Goal: Task Accomplishment & Management: Manage account settings

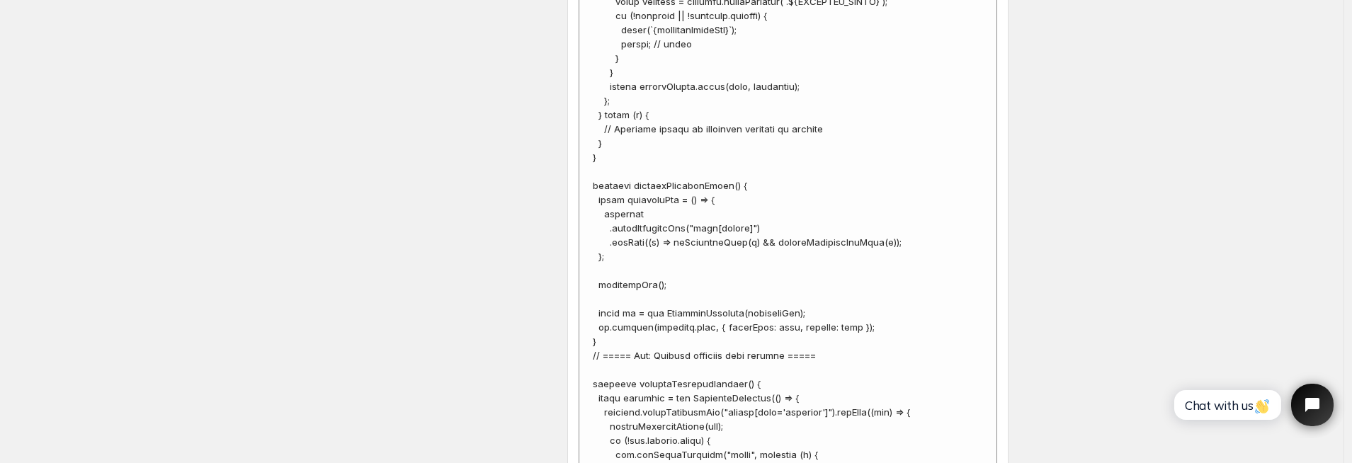
scroll to position [5352, 0]
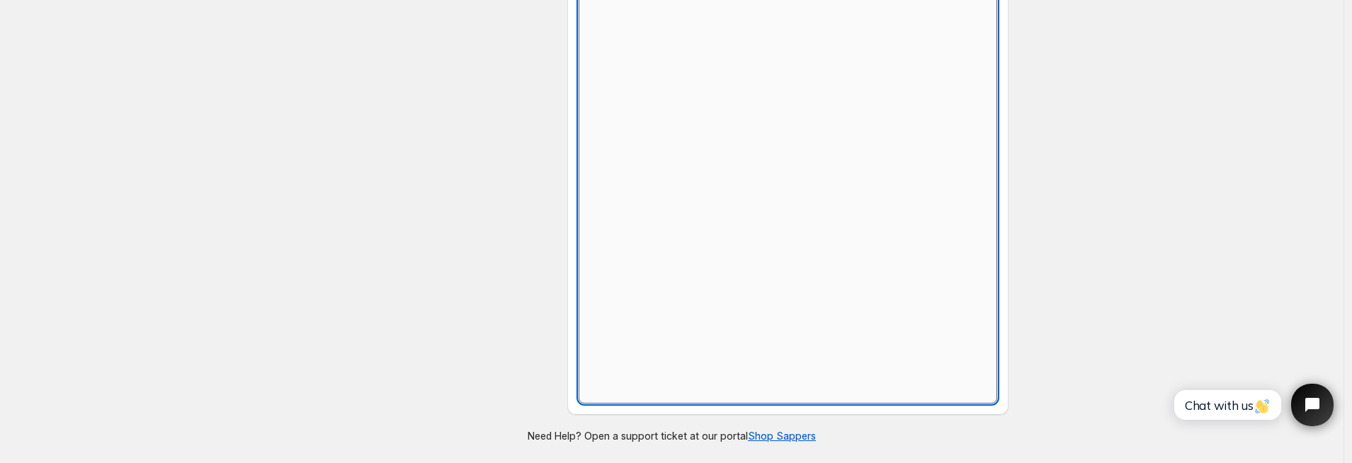
scroll to position [649, 0]
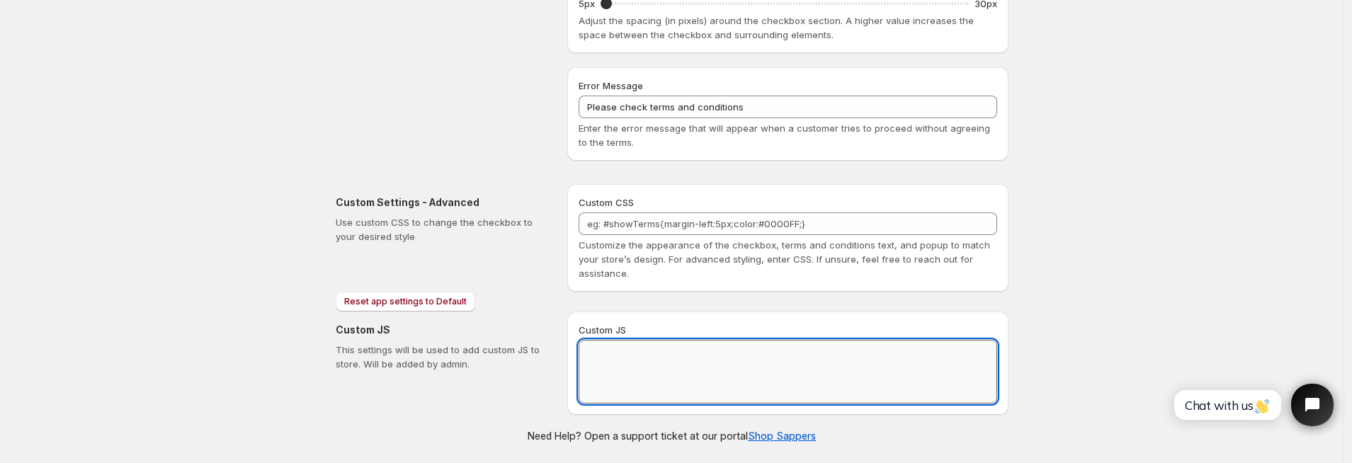
paste textarea "// == Terms and Conditions Checkbox - Superior Implementation == (function () {…"
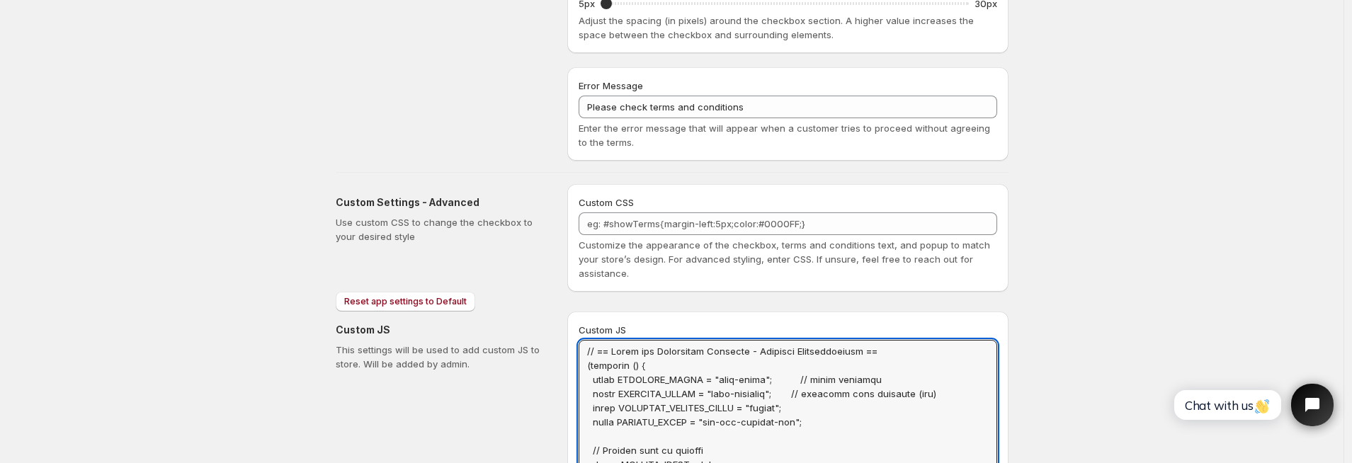
scroll to position [0, 0]
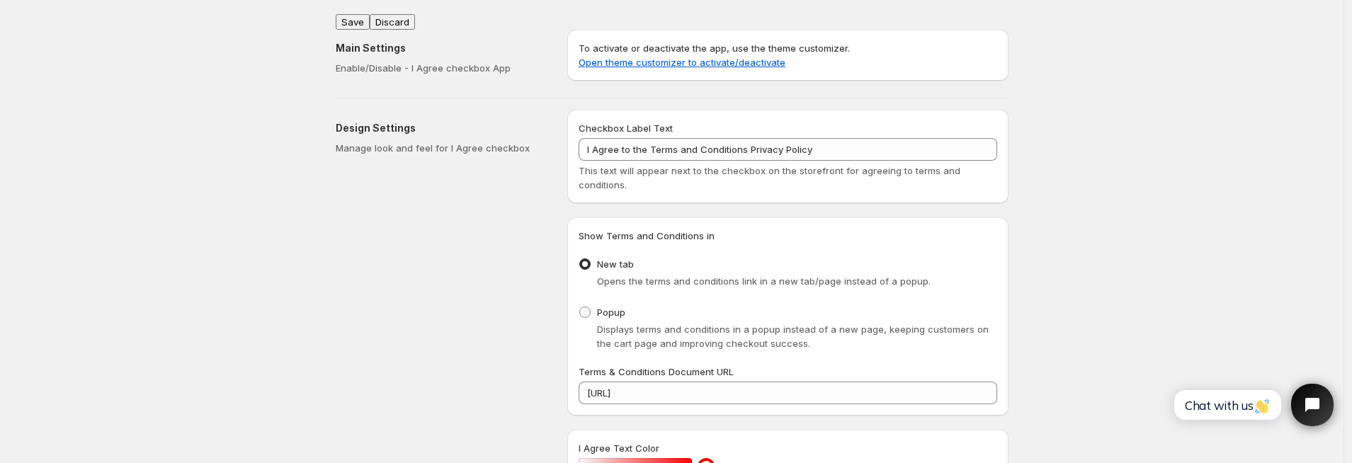
type textarea "// == Terms and Conditions Checkbox - Superior Implementation == (function () {…"
click at [363, 18] on div "Main Settings Enable/Disable - I Agree checkbox App To activate or deactivate t…" at bounding box center [666, 52] width 684 height 68
click at [357, 17] on button "Save" at bounding box center [353, 22] width 34 height 16
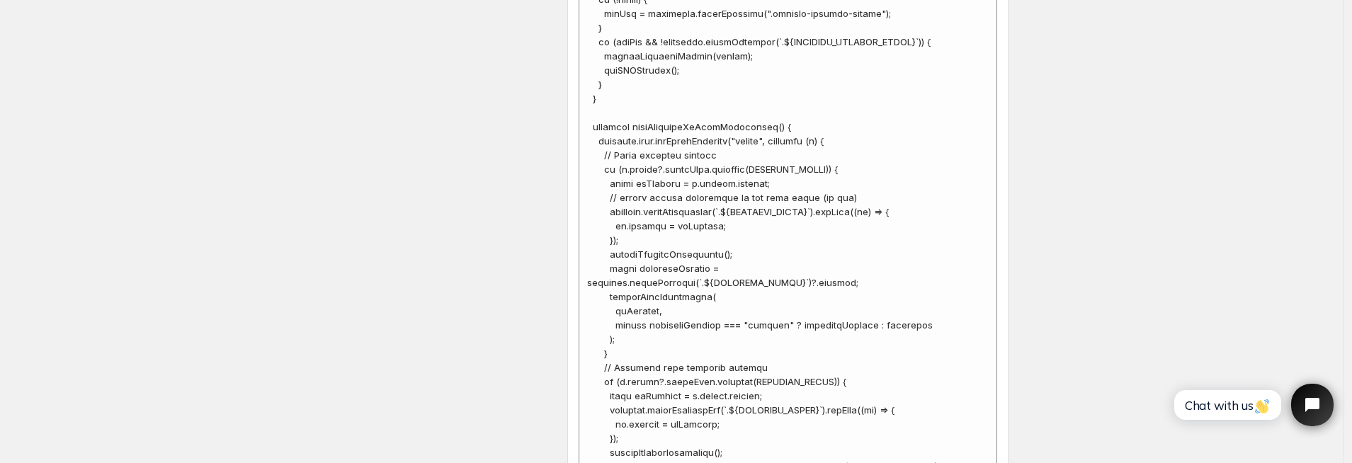
scroll to position [5975, 0]
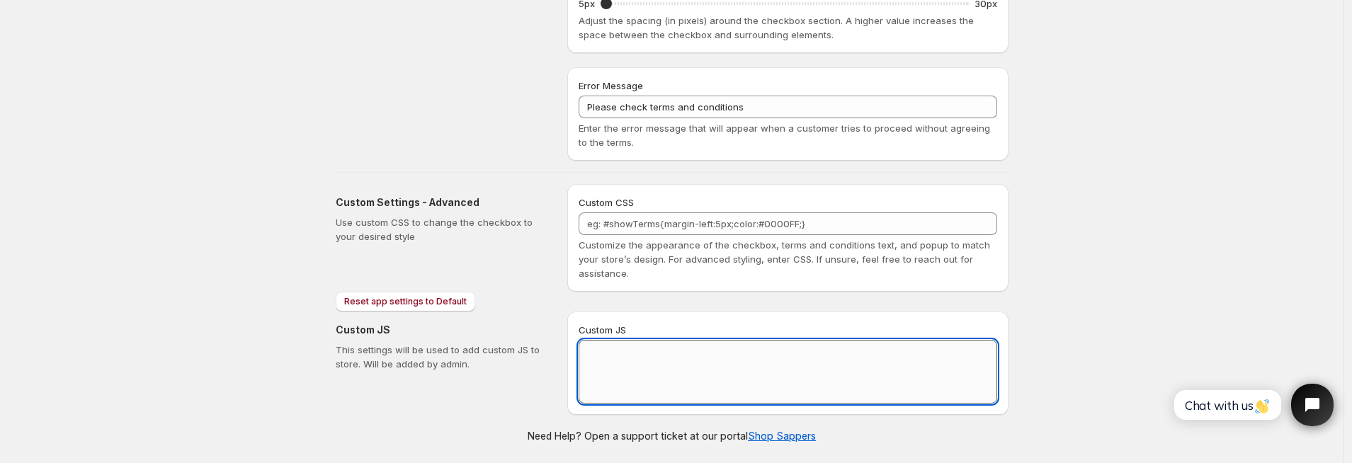
scroll to position [0, 0]
paste textarea "// == Terms and Conditions Checkbox - Superior Implementation == (function () {…"
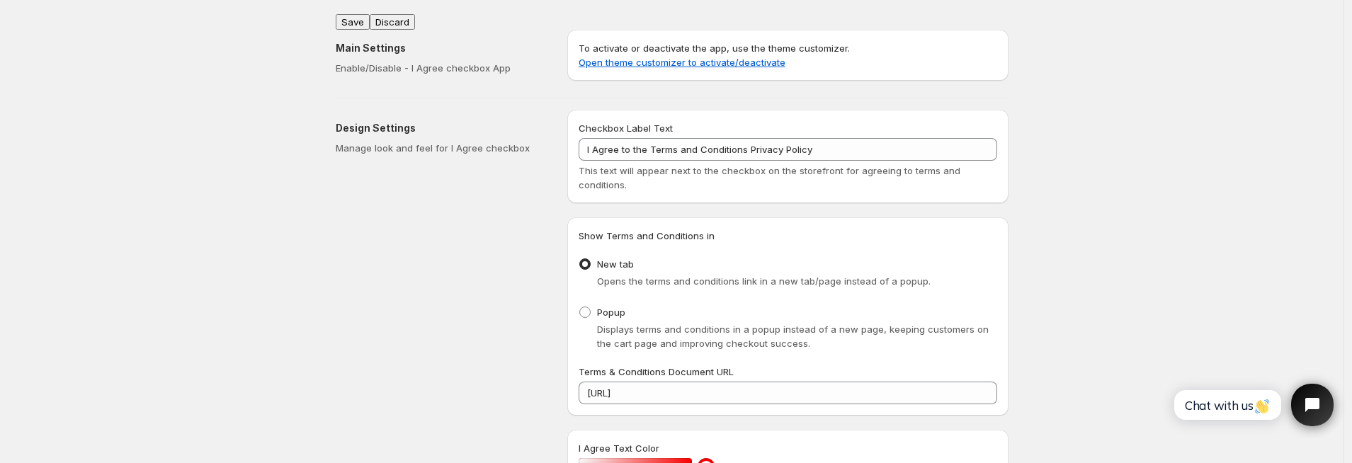
type textarea "// == Terms and Conditions Checkbox - Superior Implementation == (function () {…"
click at [354, 18] on div "Main Settings Enable/Disable - I Agree checkbox App To activate or deactivate t…" at bounding box center [666, 52] width 684 height 68
click at [354, 15] on button "Save" at bounding box center [353, 22] width 34 height 16
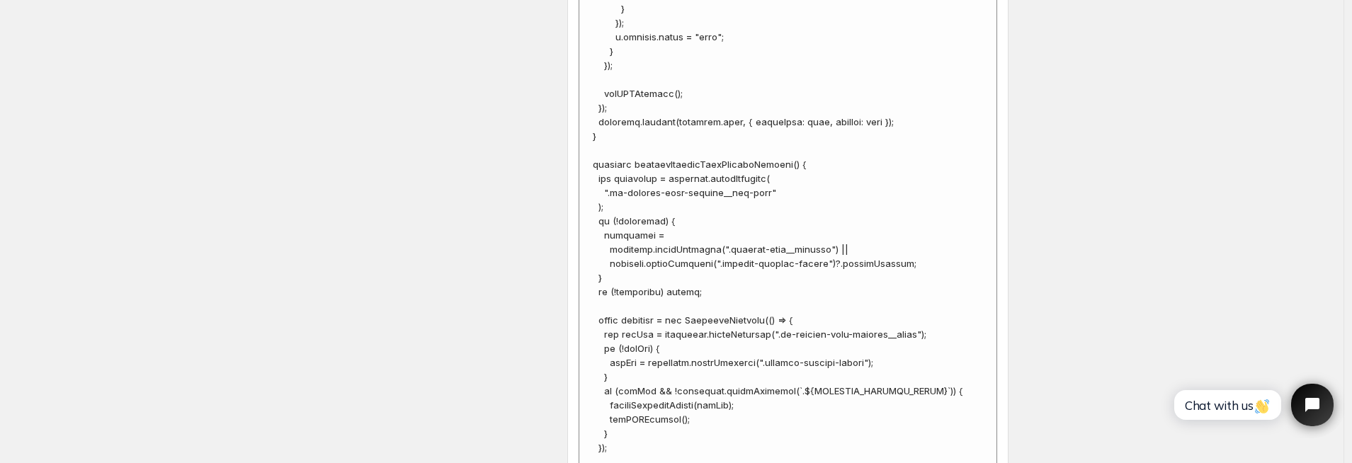
scroll to position [5990, 0]
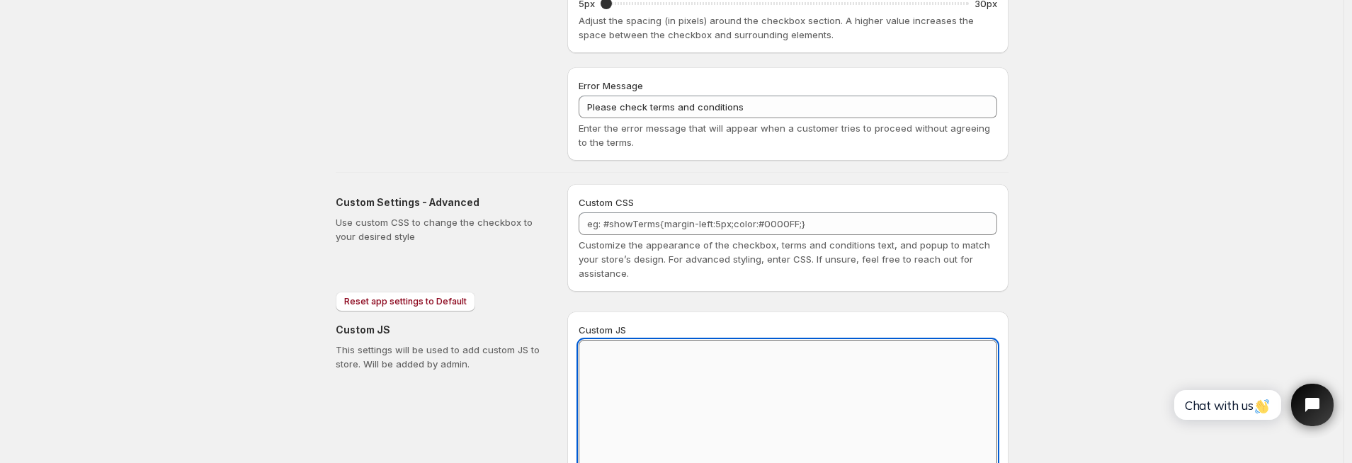
scroll to position [0, 0]
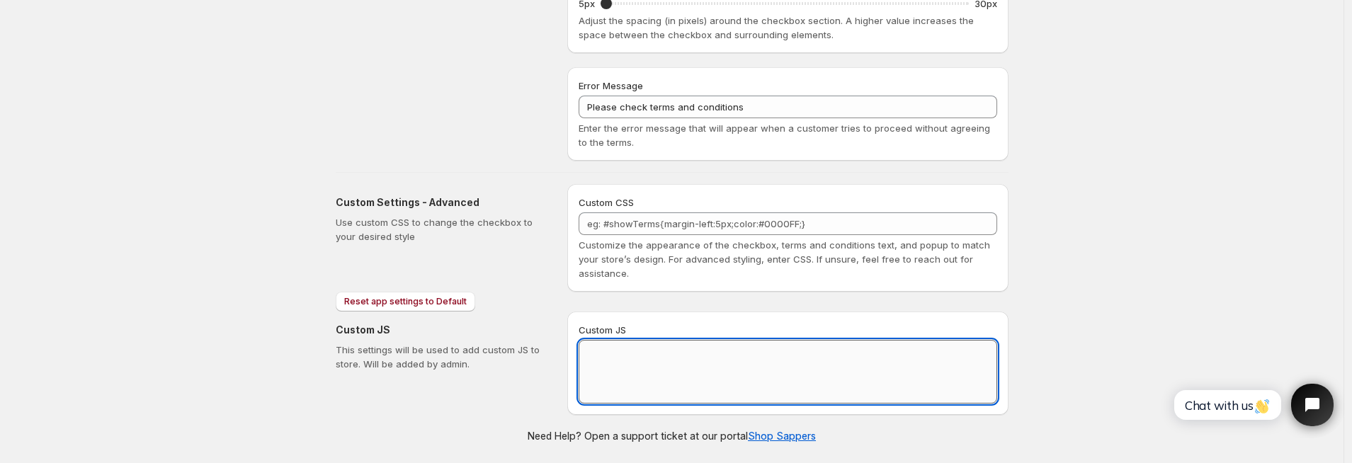
paste textarea "// == Terms and Conditions Checkbox - Superior Implementation == (function () {…"
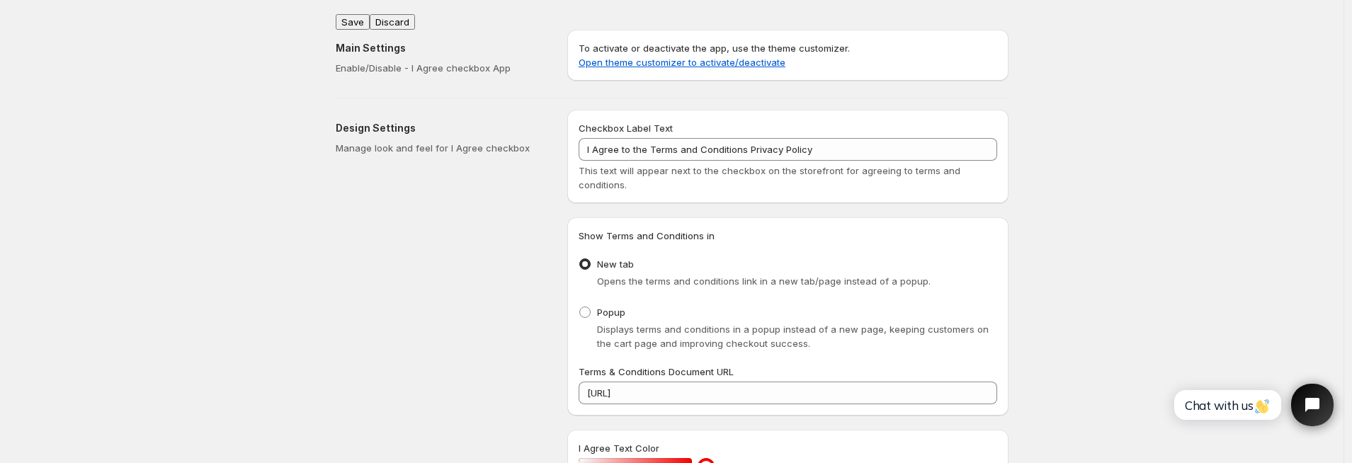
type textarea "// == Terms and Conditions Checkbox - Superior Implementation == (function () {…"
click at [358, 18] on div "Main Settings Enable/Disable - I Agree checkbox App To activate or deactivate t…" at bounding box center [666, 52] width 684 height 68
click at [345, 16] on button "Save" at bounding box center [353, 22] width 34 height 16
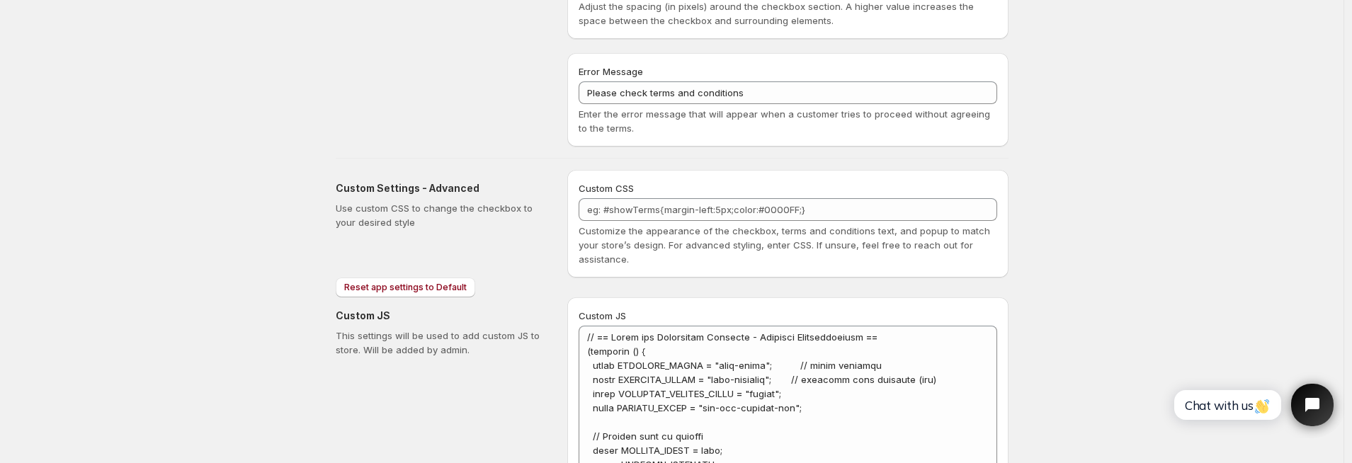
scroll to position [666, 0]
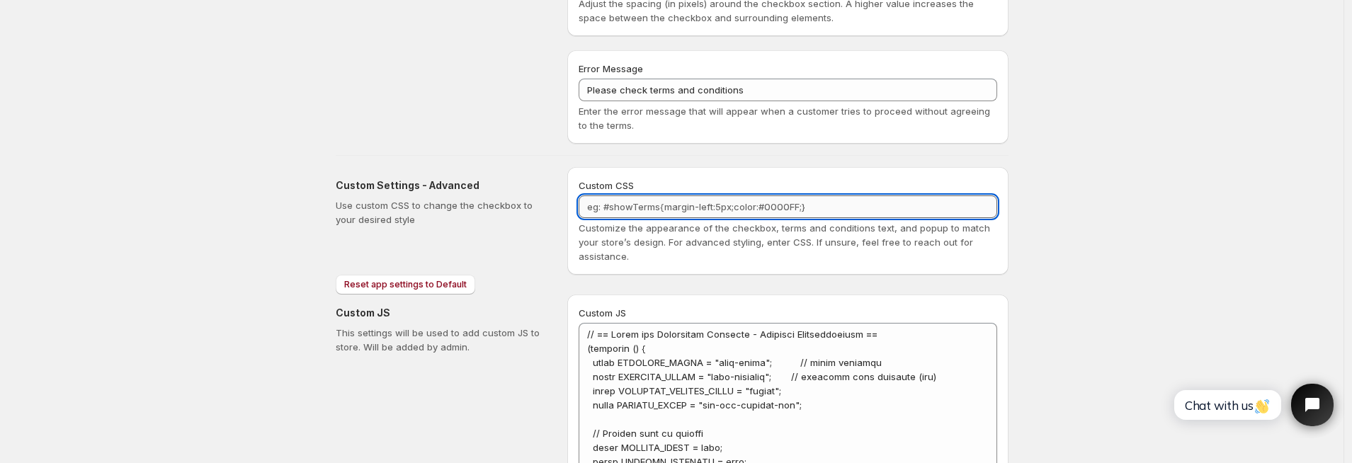
click at [658, 213] on textarea "Custom CSS" at bounding box center [788, 206] width 419 height 23
paste textarea "iagree"
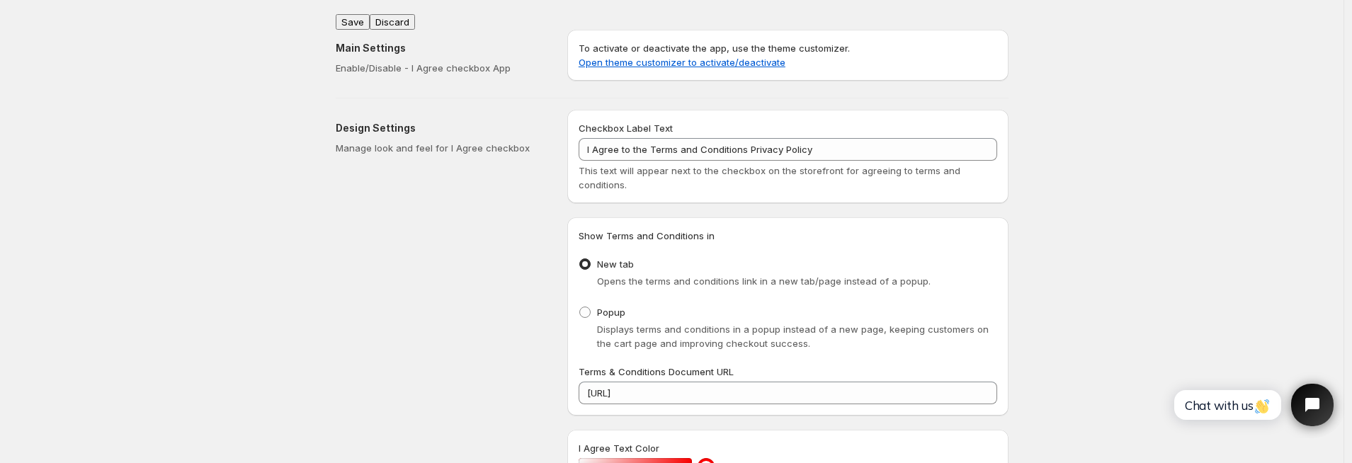
click at [353, 15] on button "Save" at bounding box center [353, 22] width 34 height 16
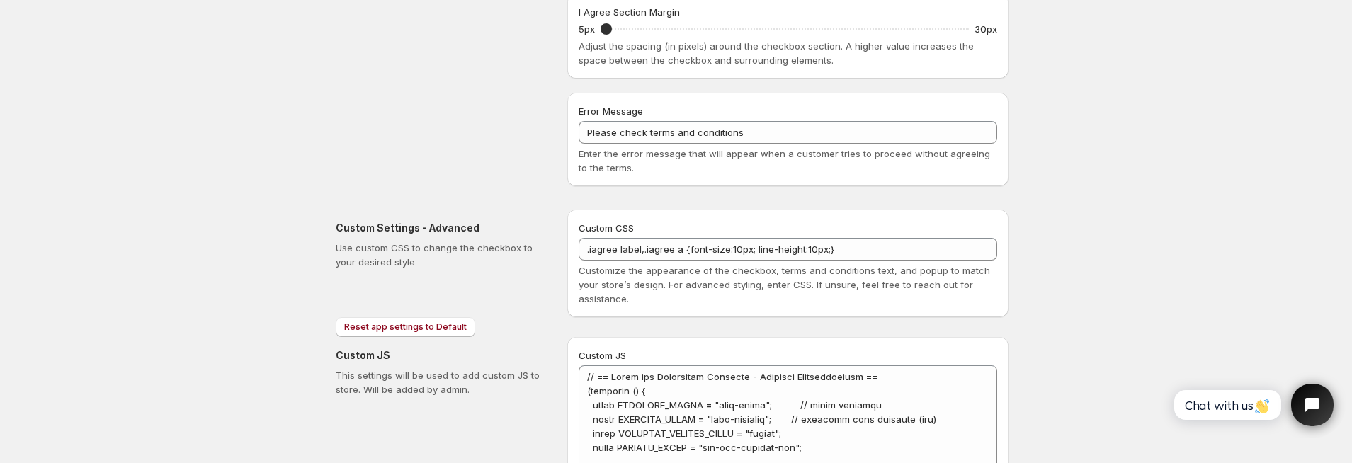
scroll to position [631, 0]
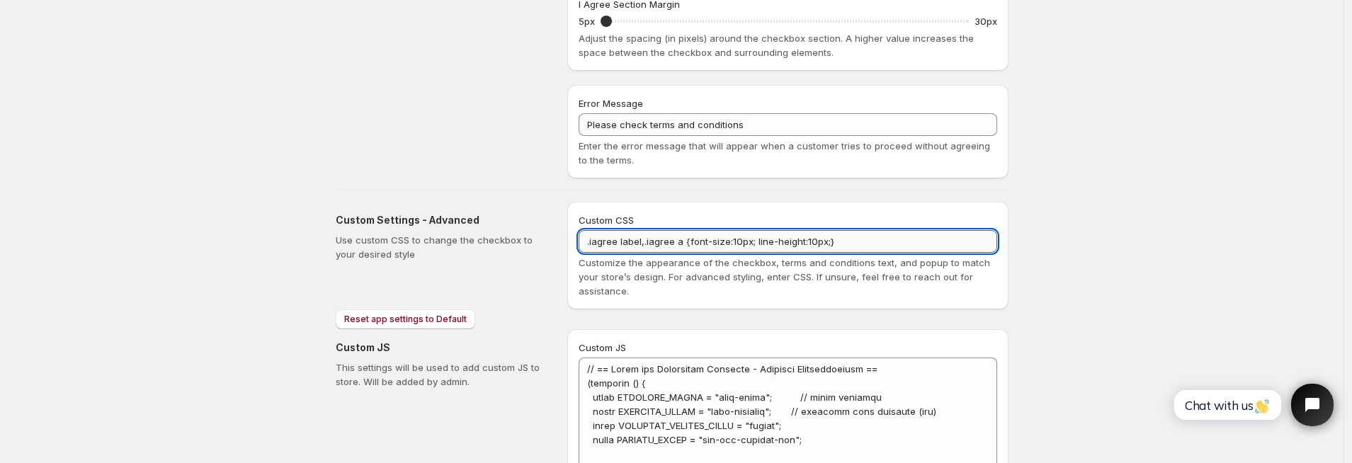
click at [817, 239] on textarea ".iagree label,.iagree a {font-size:10px; line-height:10px;}" at bounding box center [788, 241] width 419 height 23
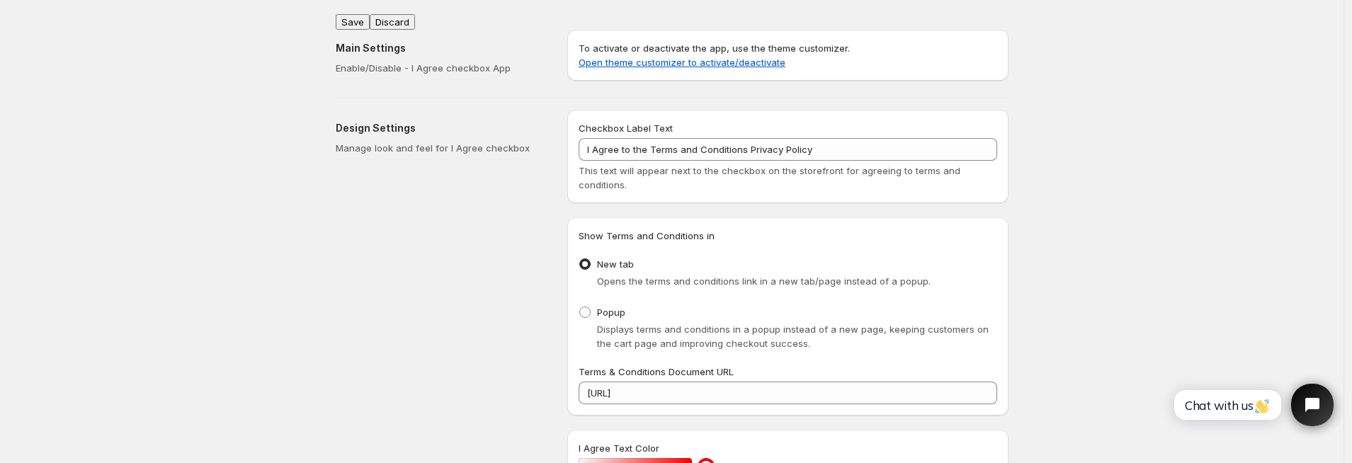
click at [358, 16] on button "Save" at bounding box center [353, 22] width 34 height 16
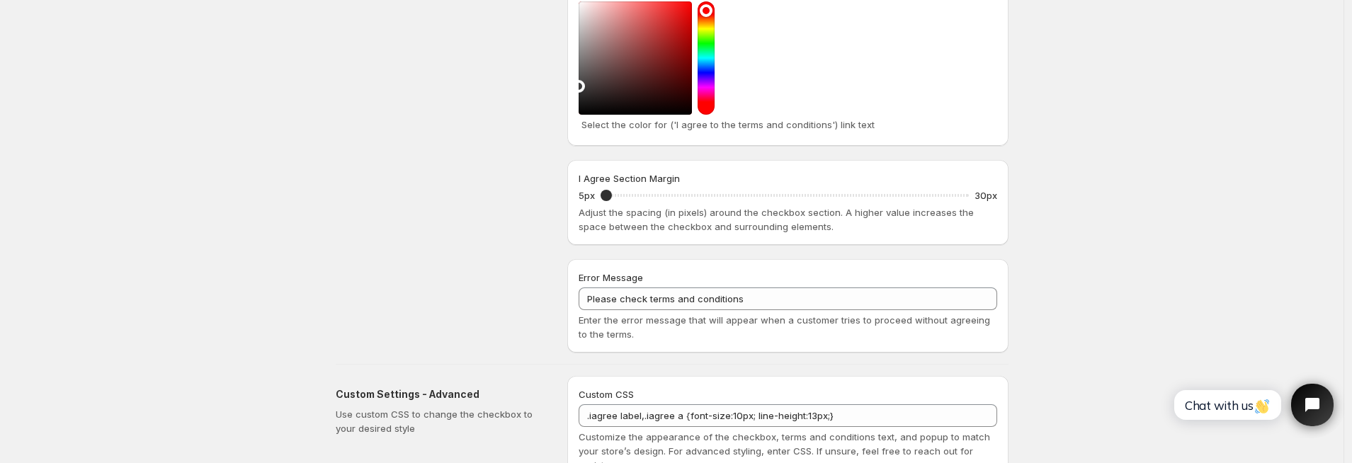
scroll to position [465, 0]
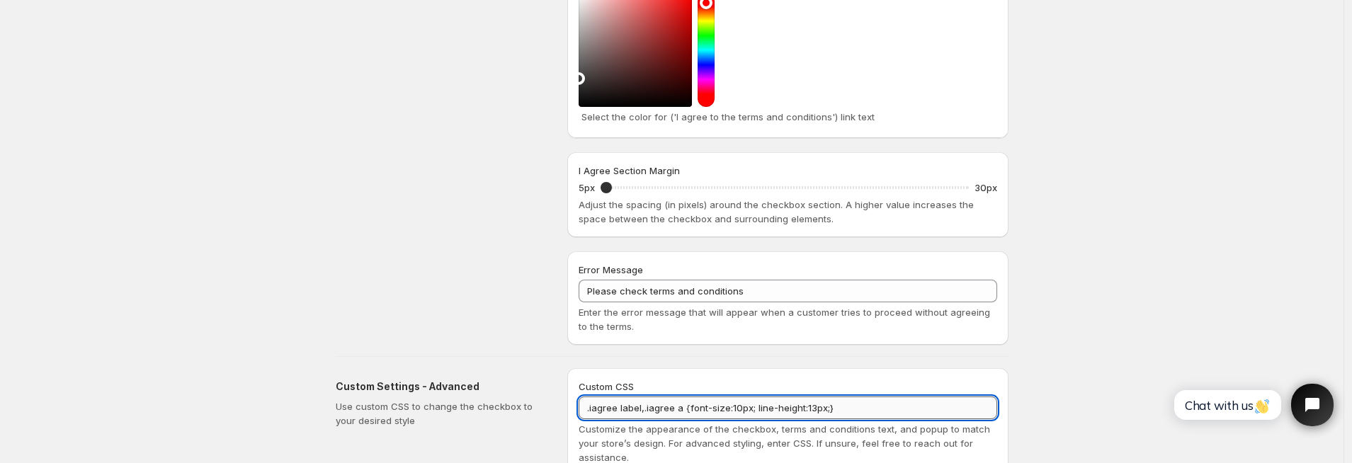
click at [739, 406] on textarea ".iagree label,.iagree a {font-size:10px; line-height:13px;}" at bounding box center [788, 408] width 419 height 23
click at [810, 408] on textarea ".iagree label,.iagree a {font-size:12px; line-height:13px;}" at bounding box center [788, 408] width 419 height 23
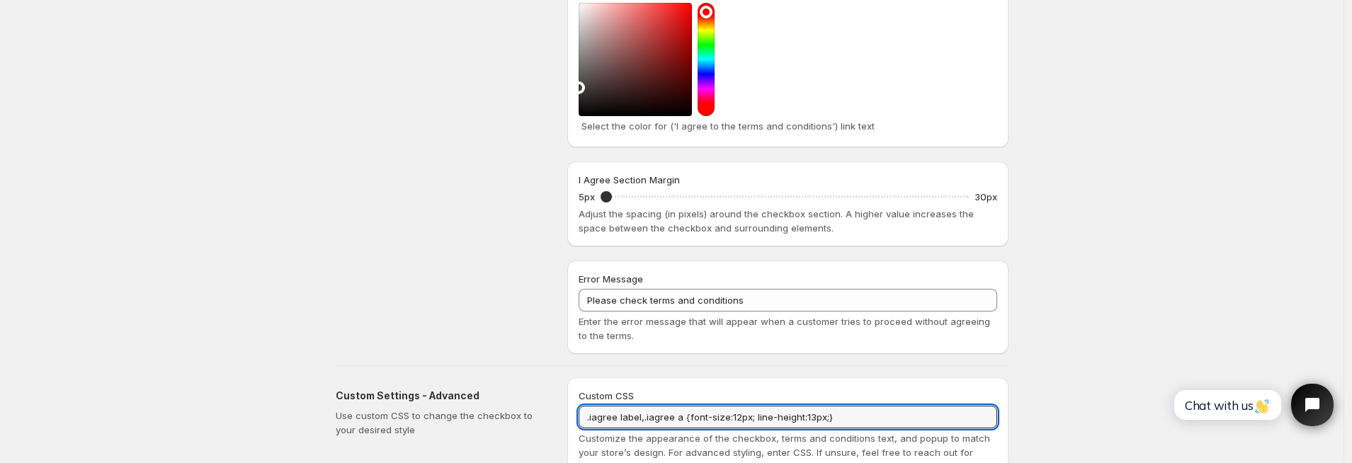
scroll to position [0, 0]
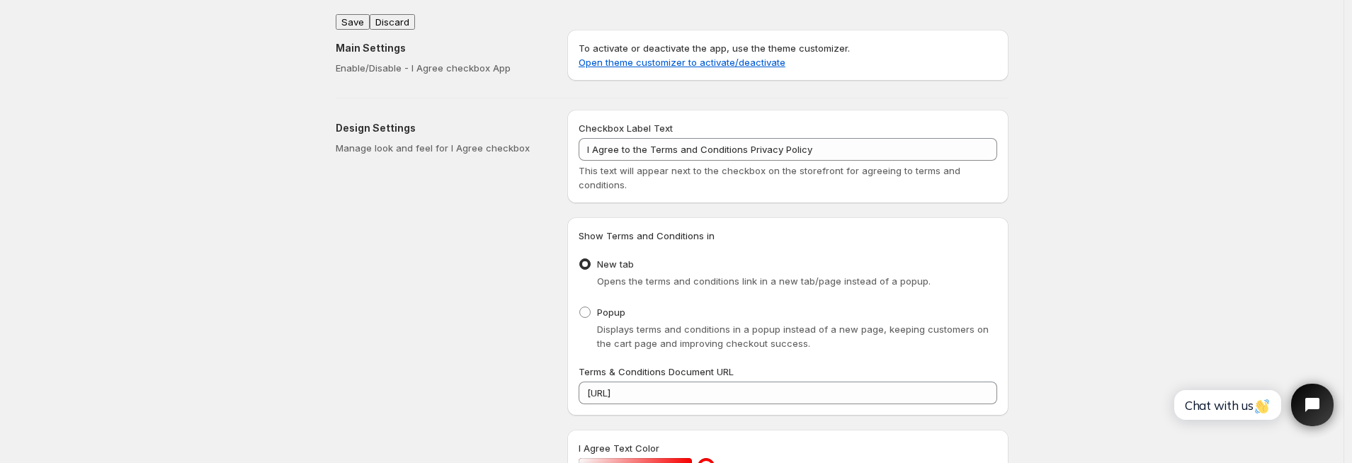
click at [348, 15] on button "Save" at bounding box center [353, 22] width 34 height 16
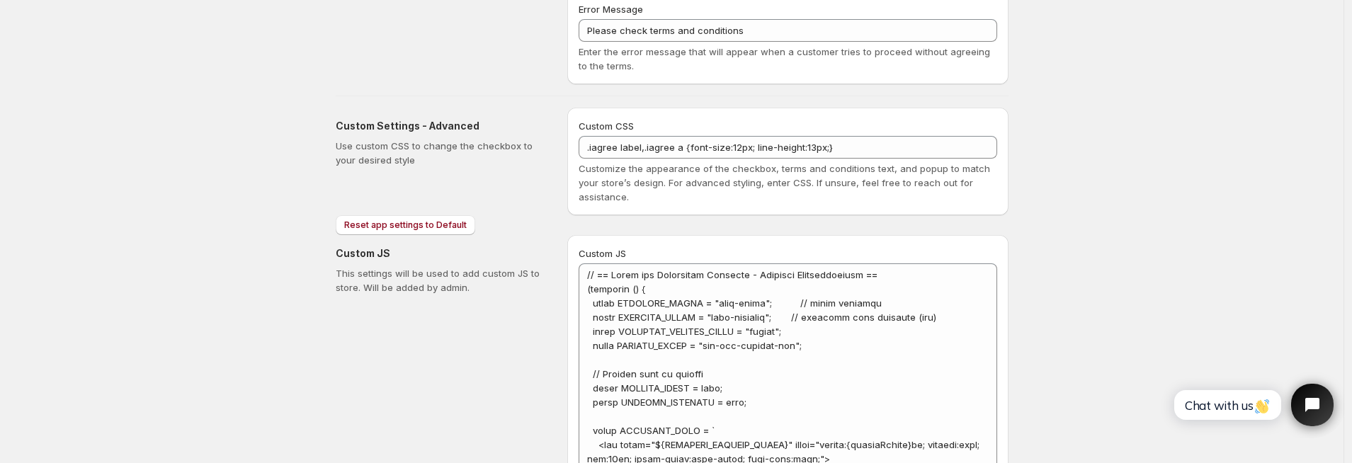
scroll to position [609, 0]
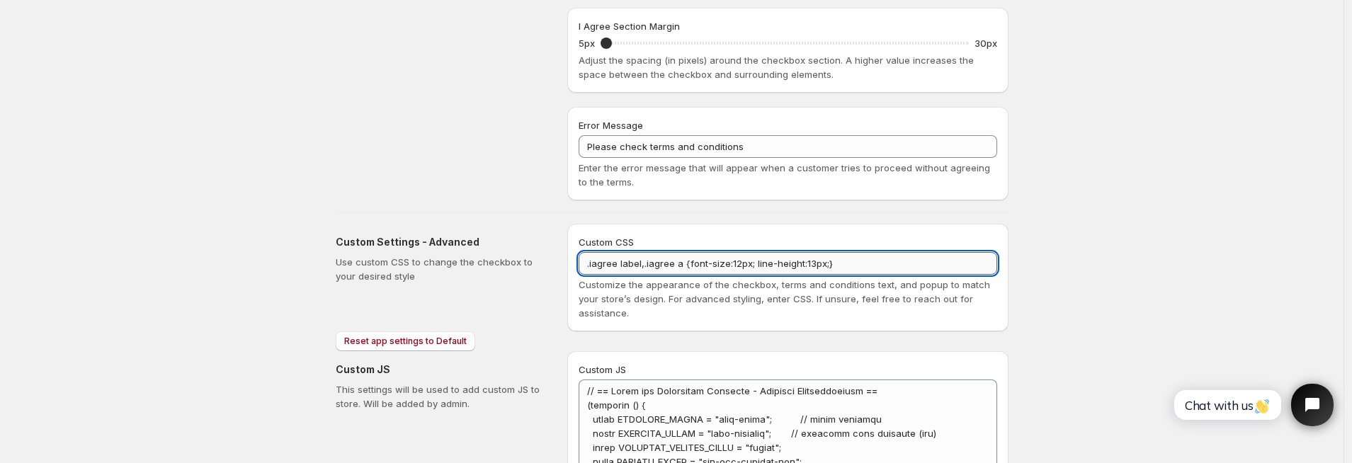
click at [831, 259] on textarea ".iagree label,.iagree a {font-size:12px; line-height:13px;}" at bounding box center [788, 263] width 419 height 23
click at [875, 255] on textarea ".iagree label,.iagree a {font-size:13px; line-height:13px;}" at bounding box center [788, 263] width 419 height 23
click at [875, 263] on textarea ".iagree label,.iagree a {font-size:13px; line-height:13px;}" at bounding box center [788, 263] width 419 height 23
paste textarea ".iagree{margin-top:15px;}"
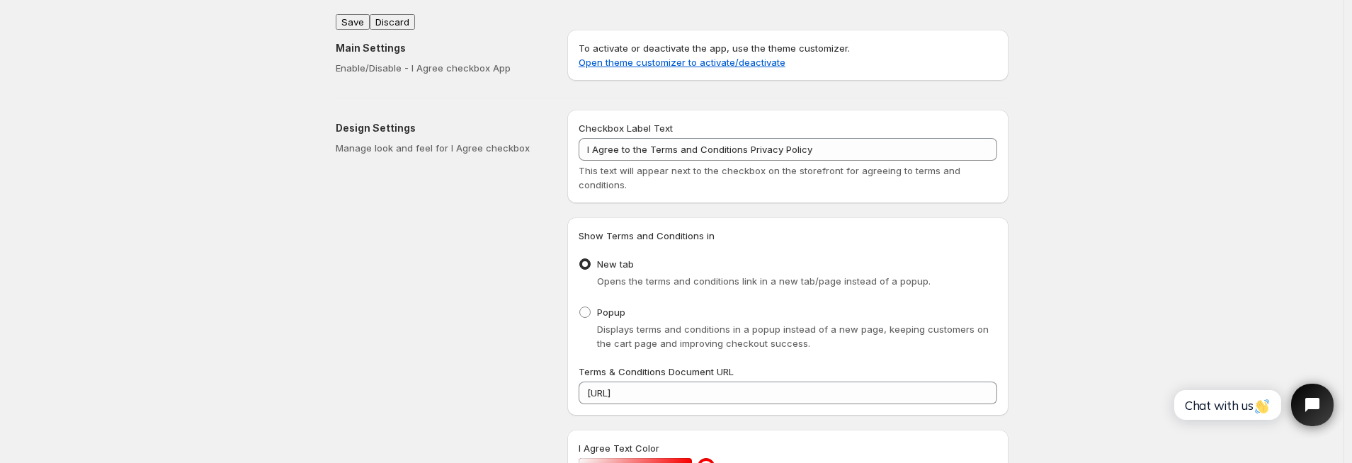
click at [353, 16] on button "Save" at bounding box center [353, 22] width 34 height 16
click at [354, 16] on button "Save" at bounding box center [353, 22] width 34 height 16
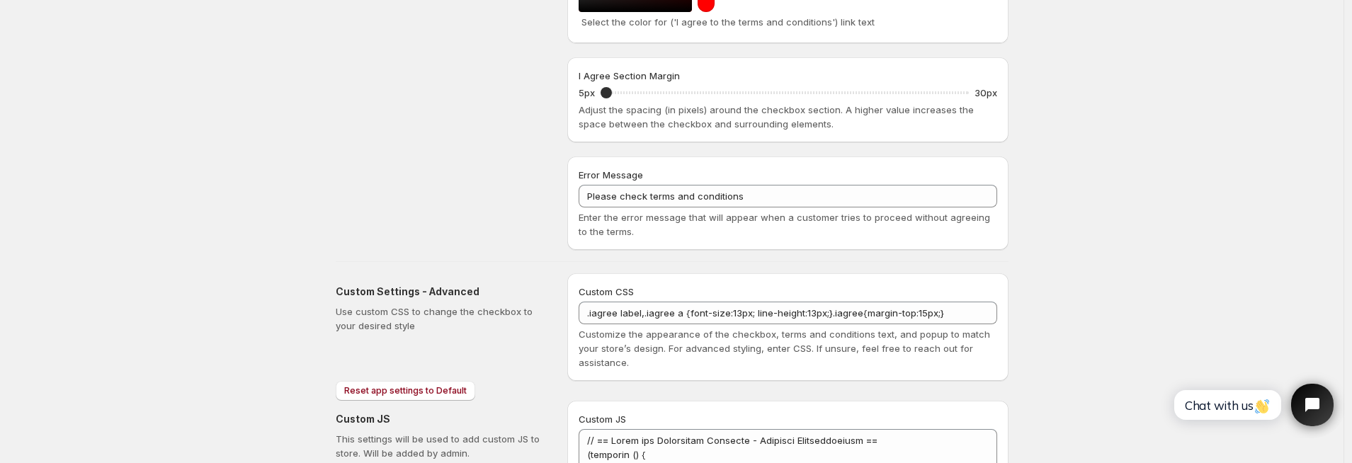
scroll to position [562, 0]
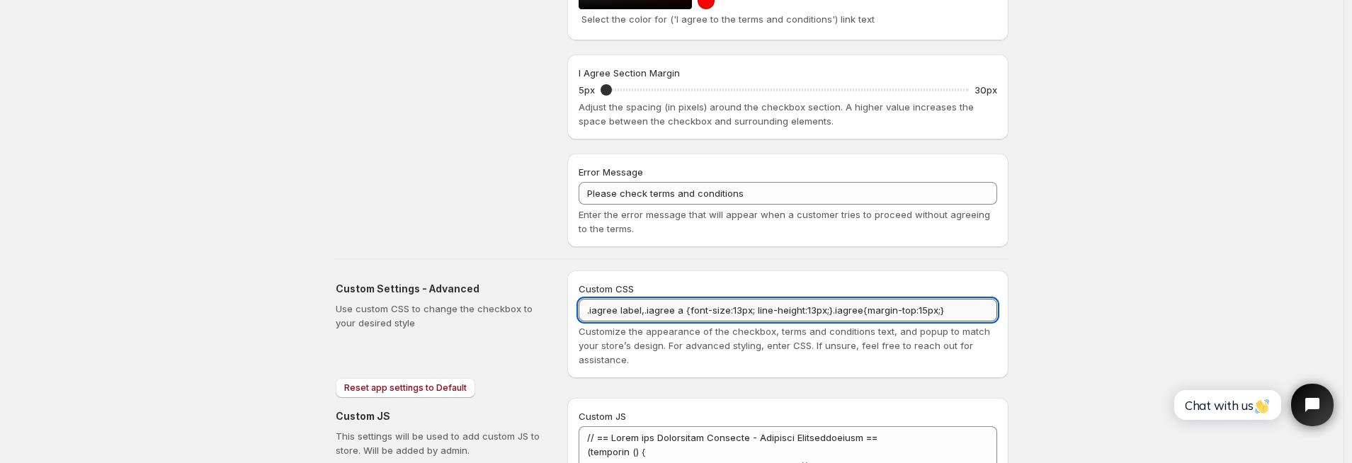
click at [939, 312] on textarea ".iagree label,.iagree a {font-size:13px; line-height:13px;}.iagree{margin-top:1…" at bounding box center [788, 310] width 419 height 23
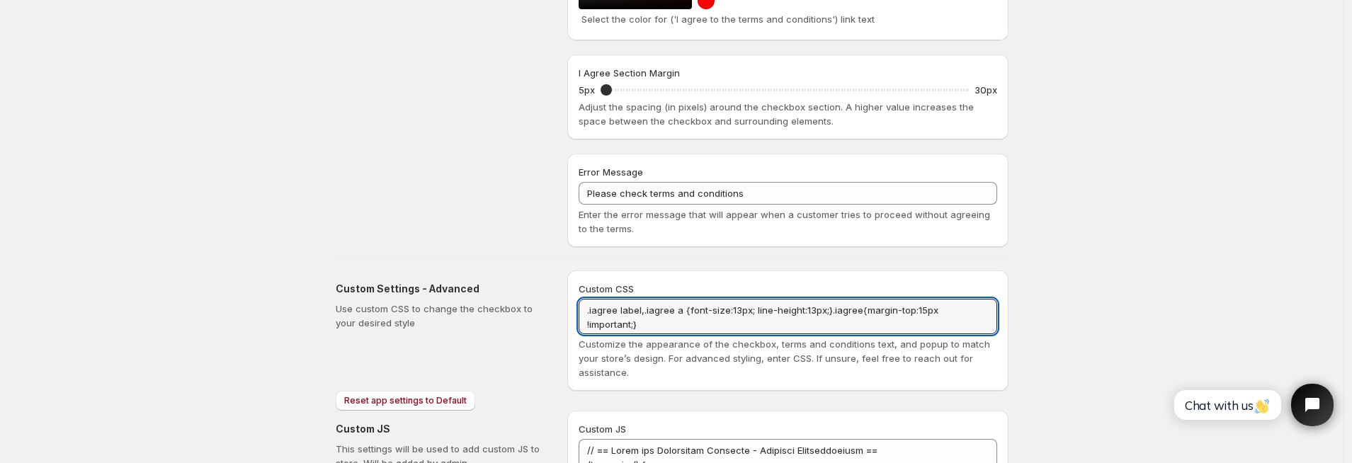
type textarea ".iagree label,.iagree a {font-size:13px; line-height:13px;}.iagree{margin-top:1…"
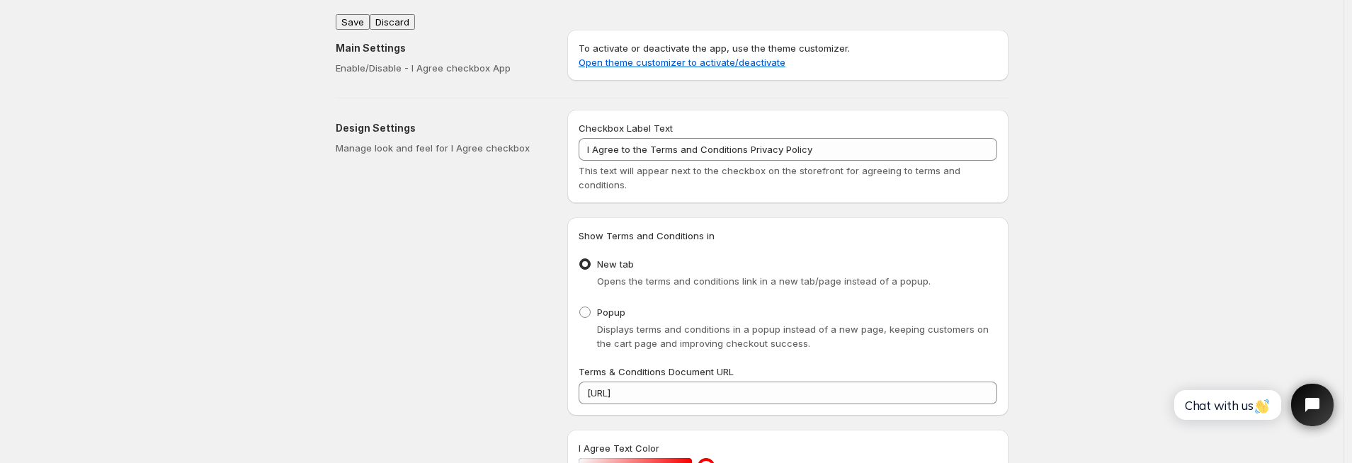
click at [353, 17] on button "Save" at bounding box center [353, 22] width 34 height 16
